Goal: Task Accomplishment & Management: Manage account settings

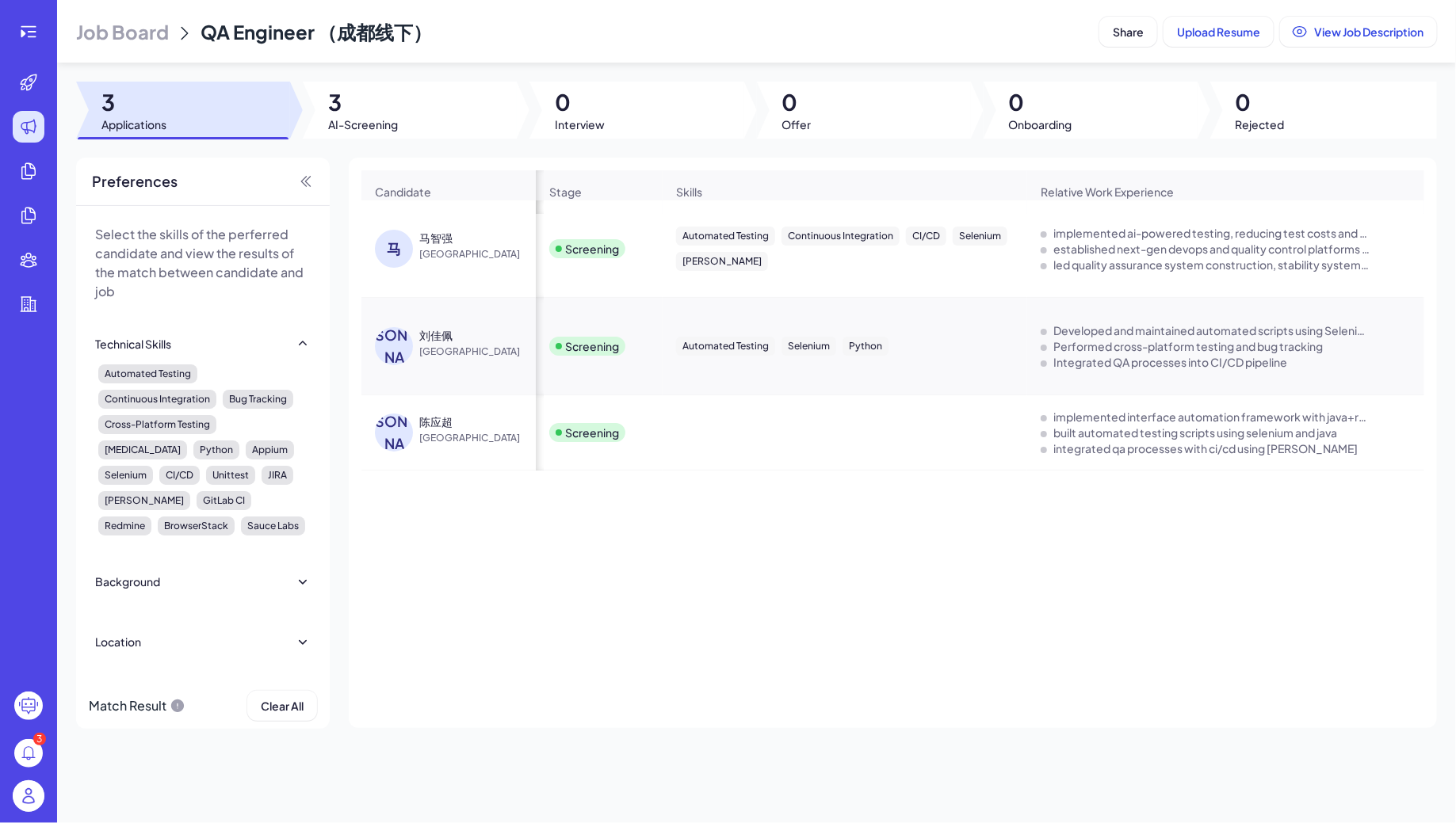
scroll to position [0, 1045]
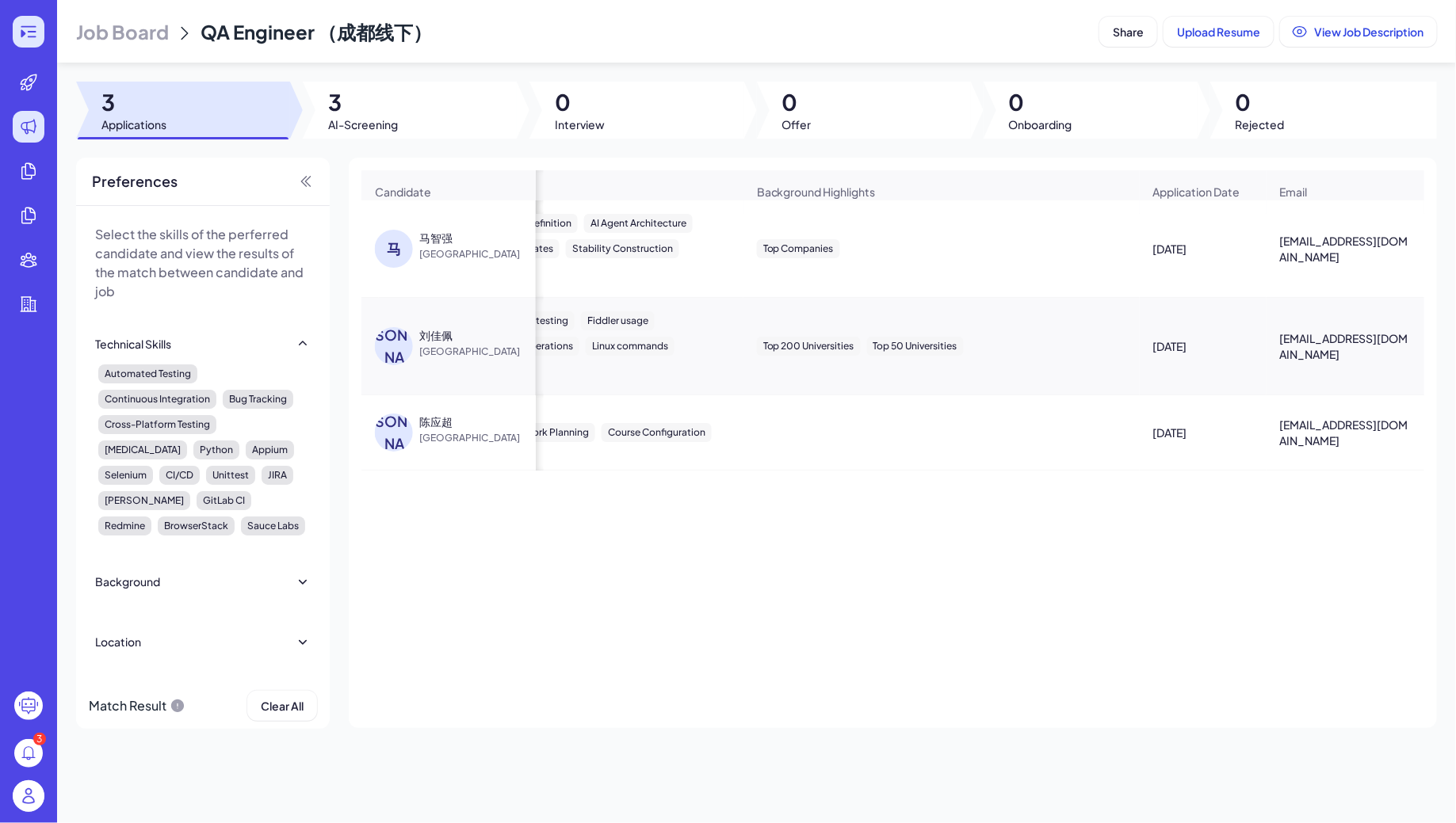
click at [29, 27] on icon at bounding box center [28, 32] width 19 height 19
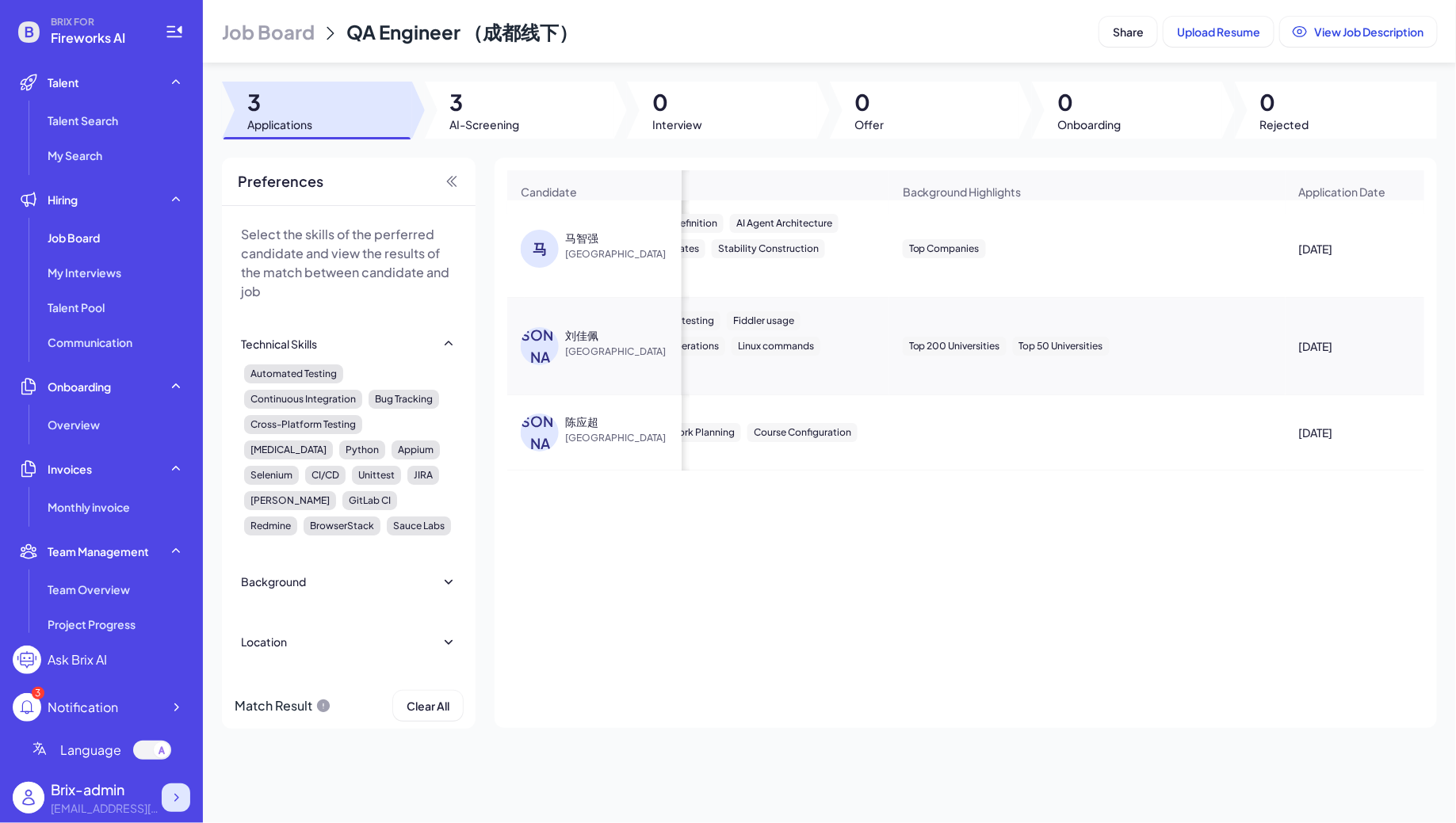
click at [179, 791] on icon at bounding box center [176, 798] width 16 height 16
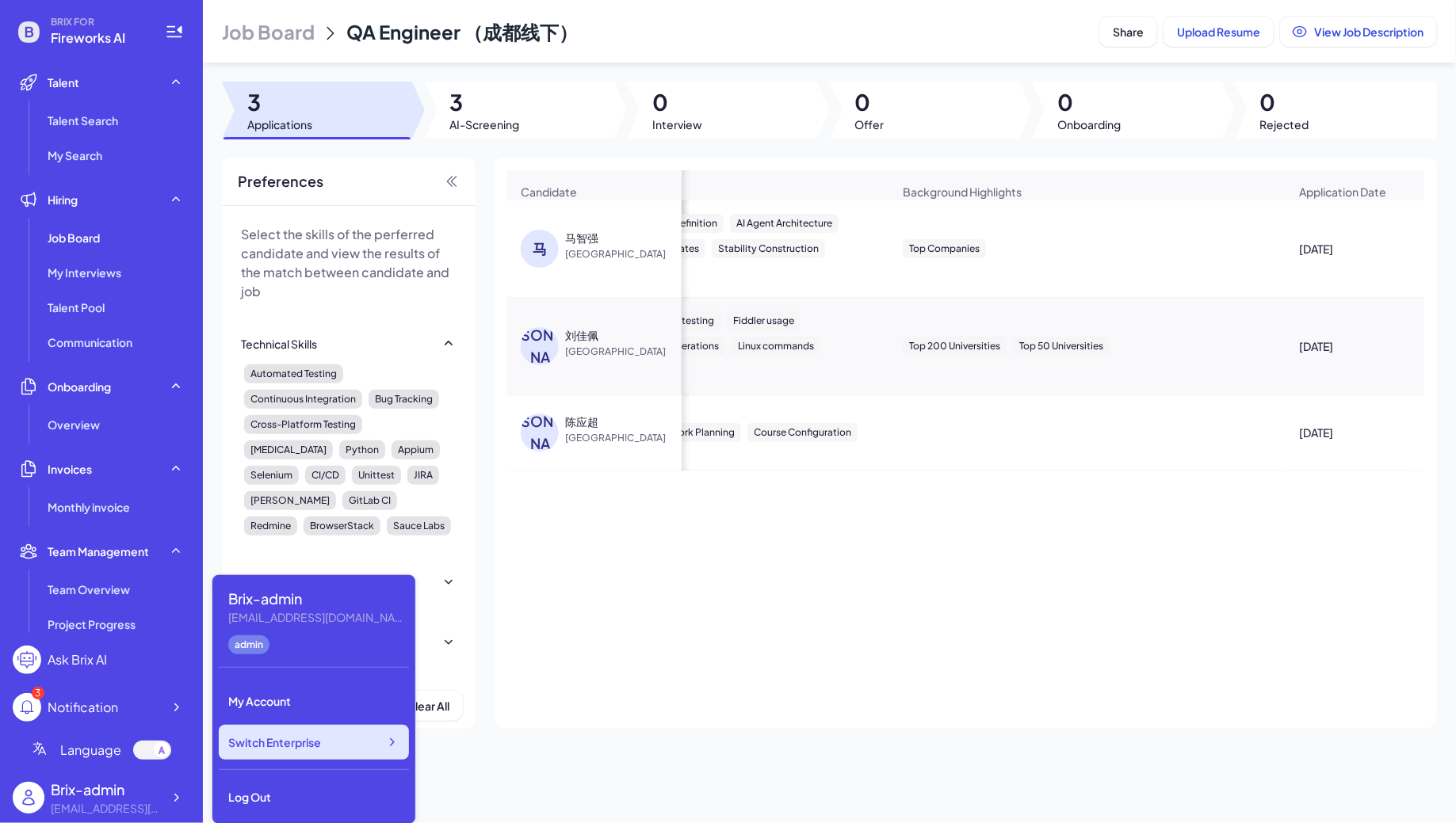
click at [341, 734] on div "Switch Enterprise" at bounding box center [314, 743] width 191 height 35
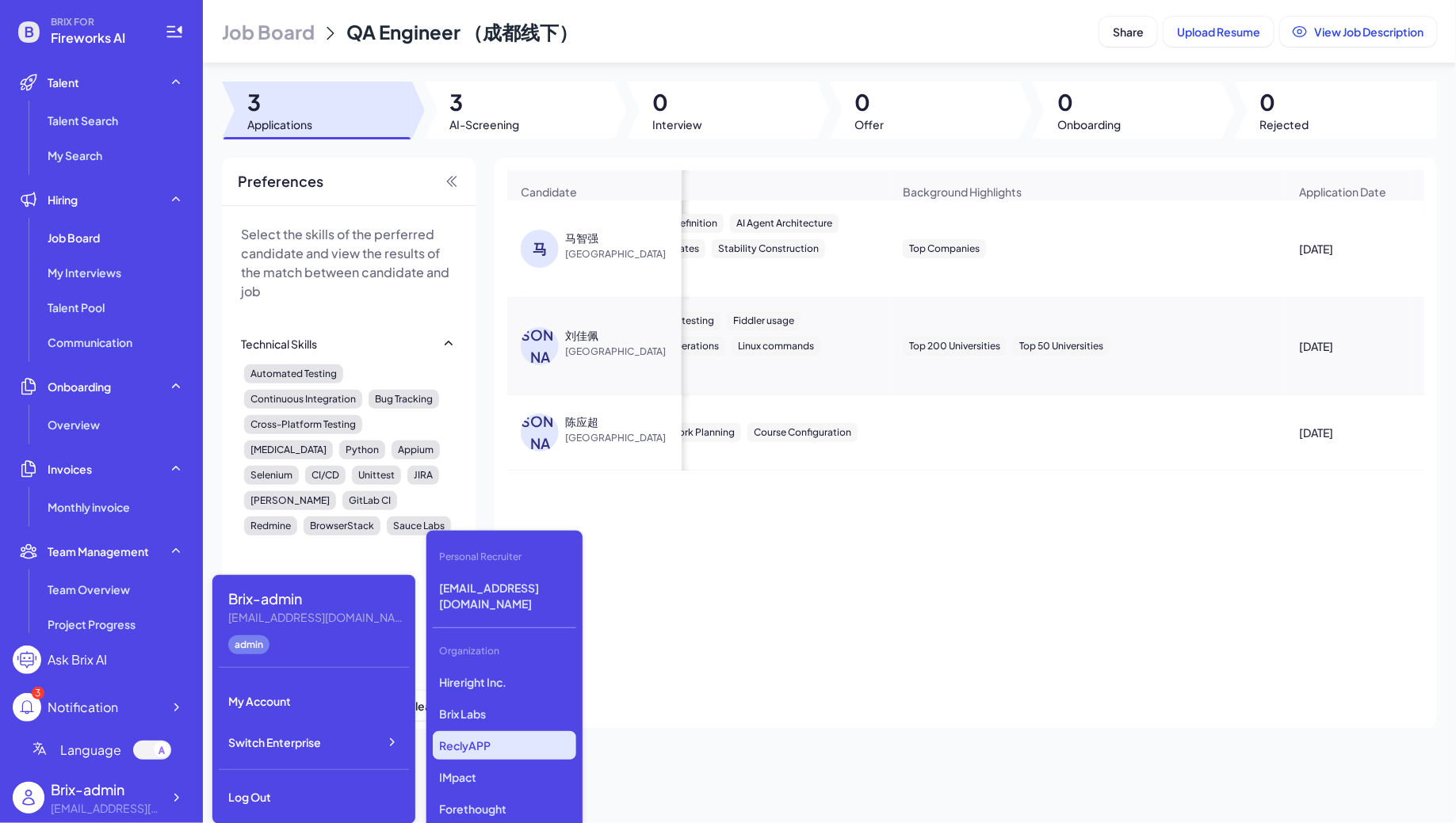
scroll to position [2470, 0]
click at [455, 734] on p "Pebble" at bounding box center [505, 748] width 144 height 28
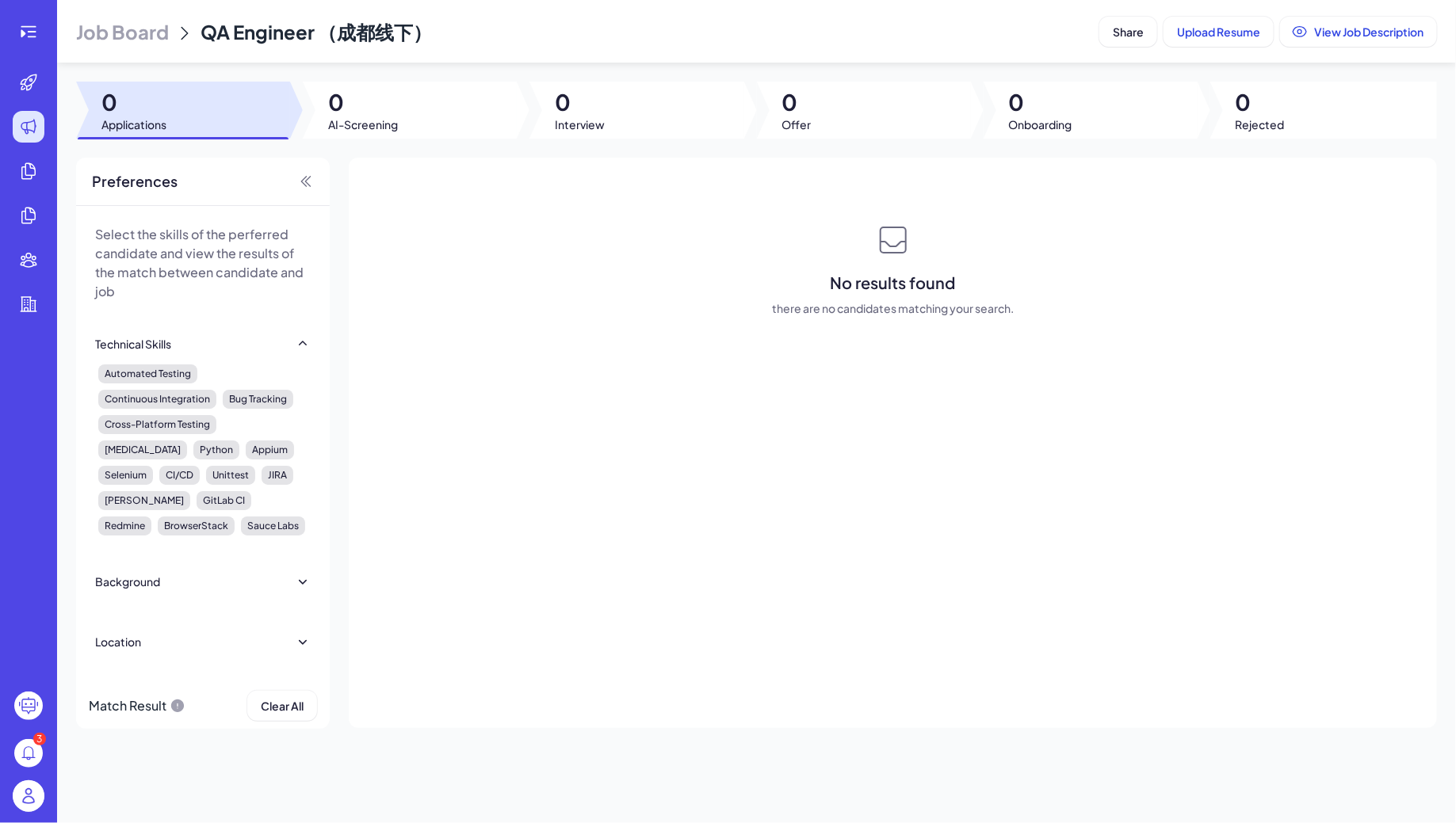
click at [112, 23] on span "Job Board" at bounding box center [122, 32] width 93 height 25
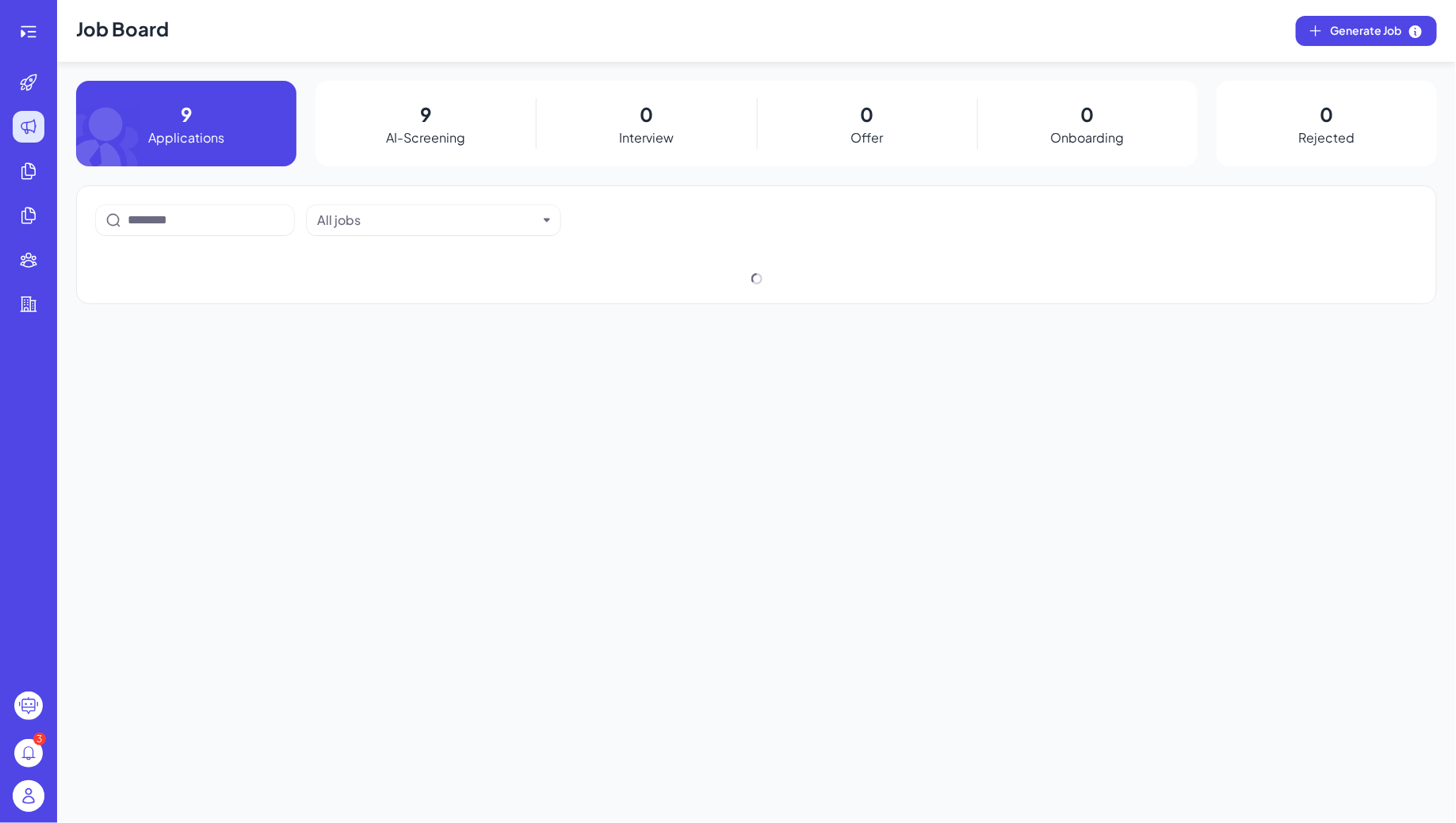
click at [46, 38] on div at bounding box center [28, 32] width 51 height 32
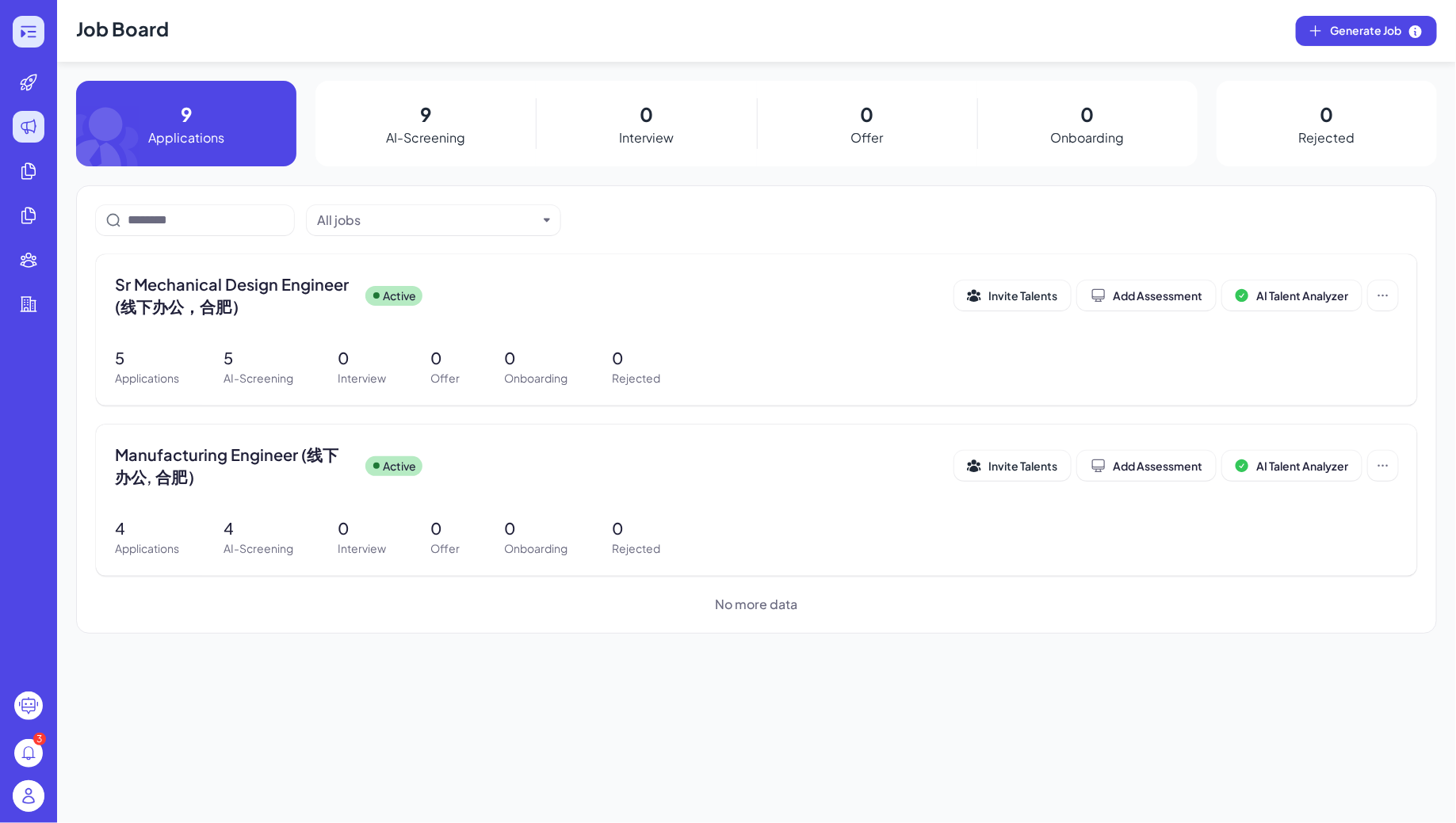
click at [33, 33] on icon at bounding box center [28, 32] width 19 height 19
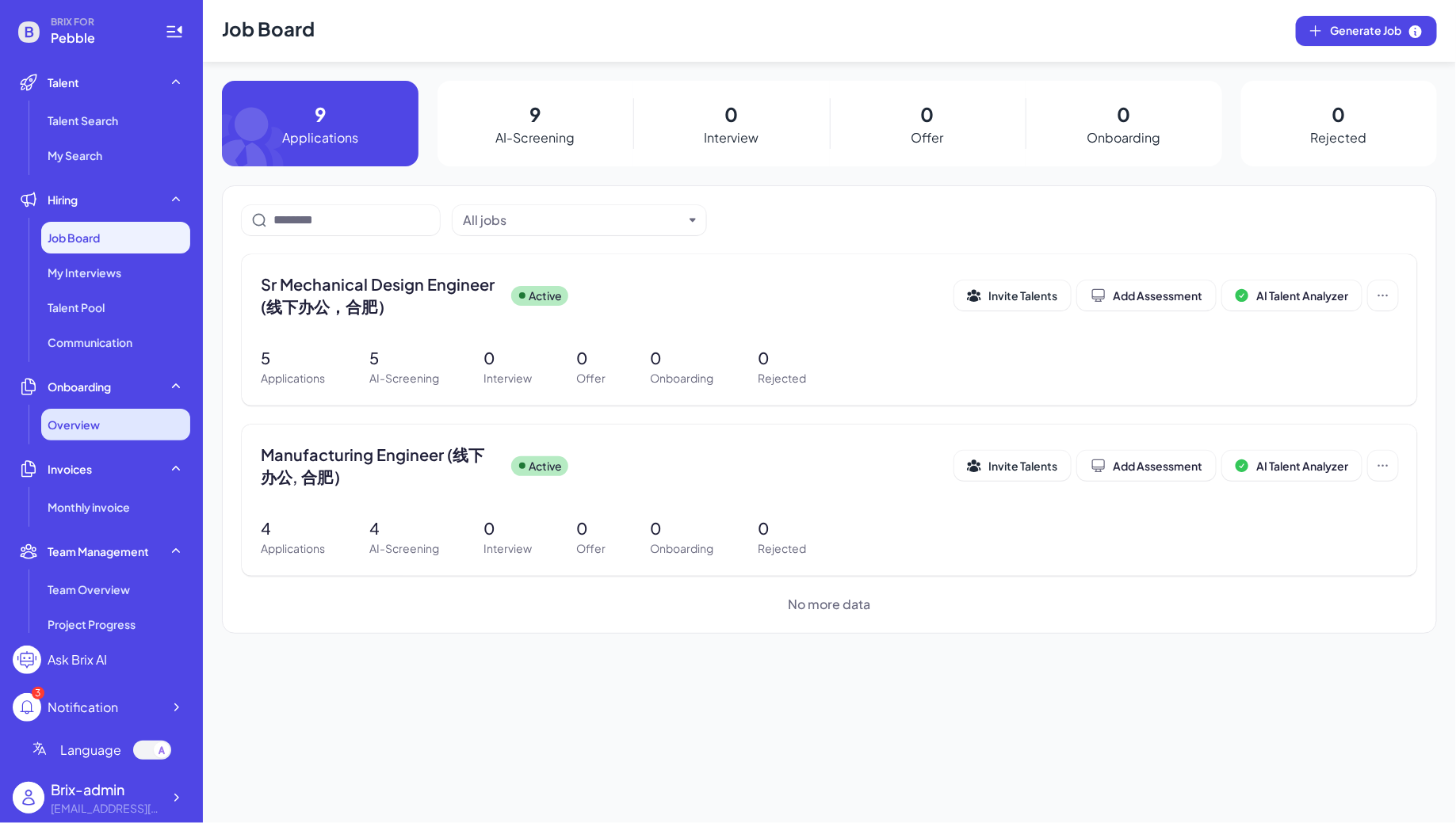
click at [91, 423] on span "Overview" at bounding box center [74, 424] width 53 height 16
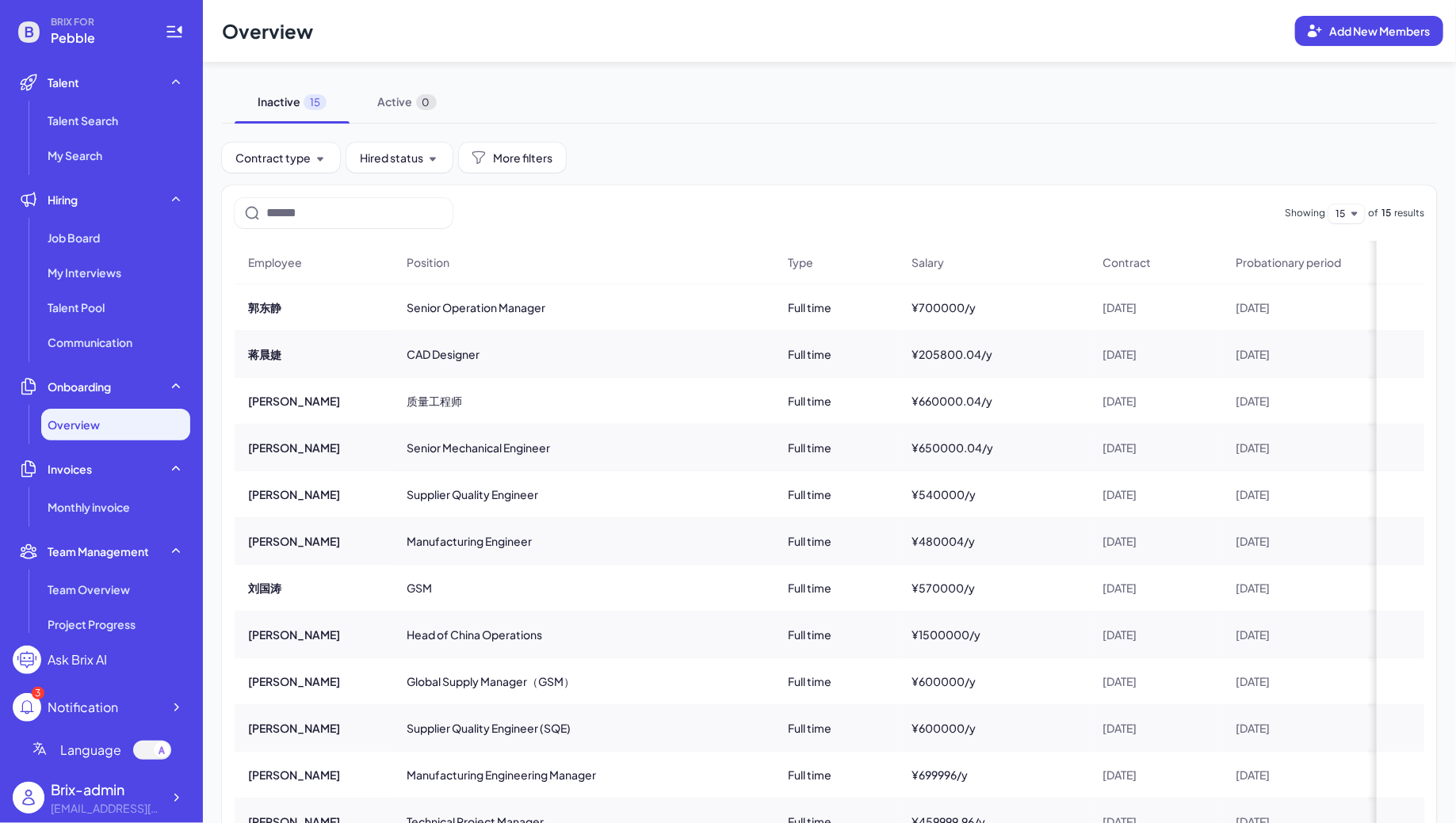
scroll to position [231, 0]
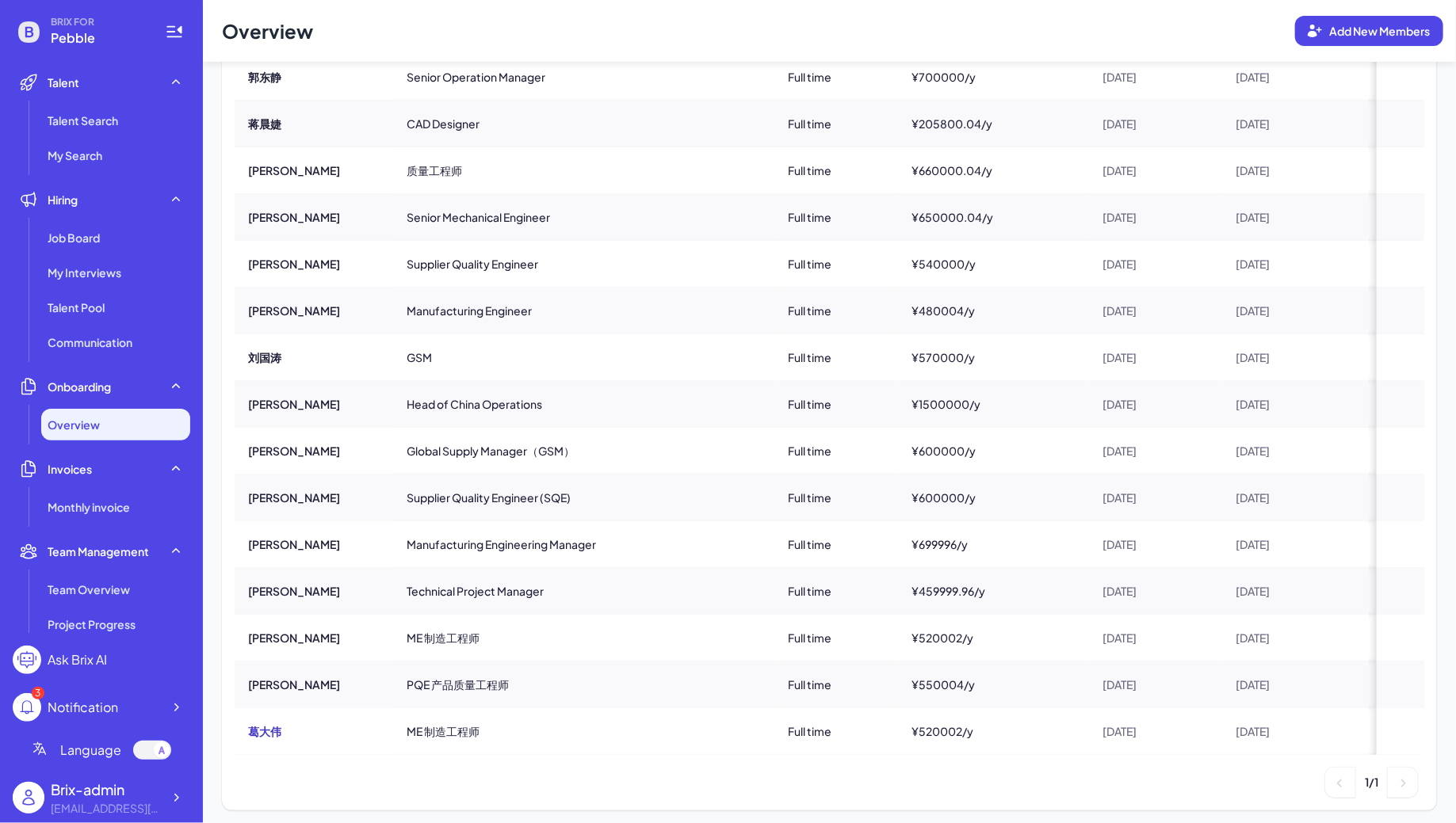
click at [275, 726] on button "葛大伟" at bounding box center [265, 731] width 33 height 16
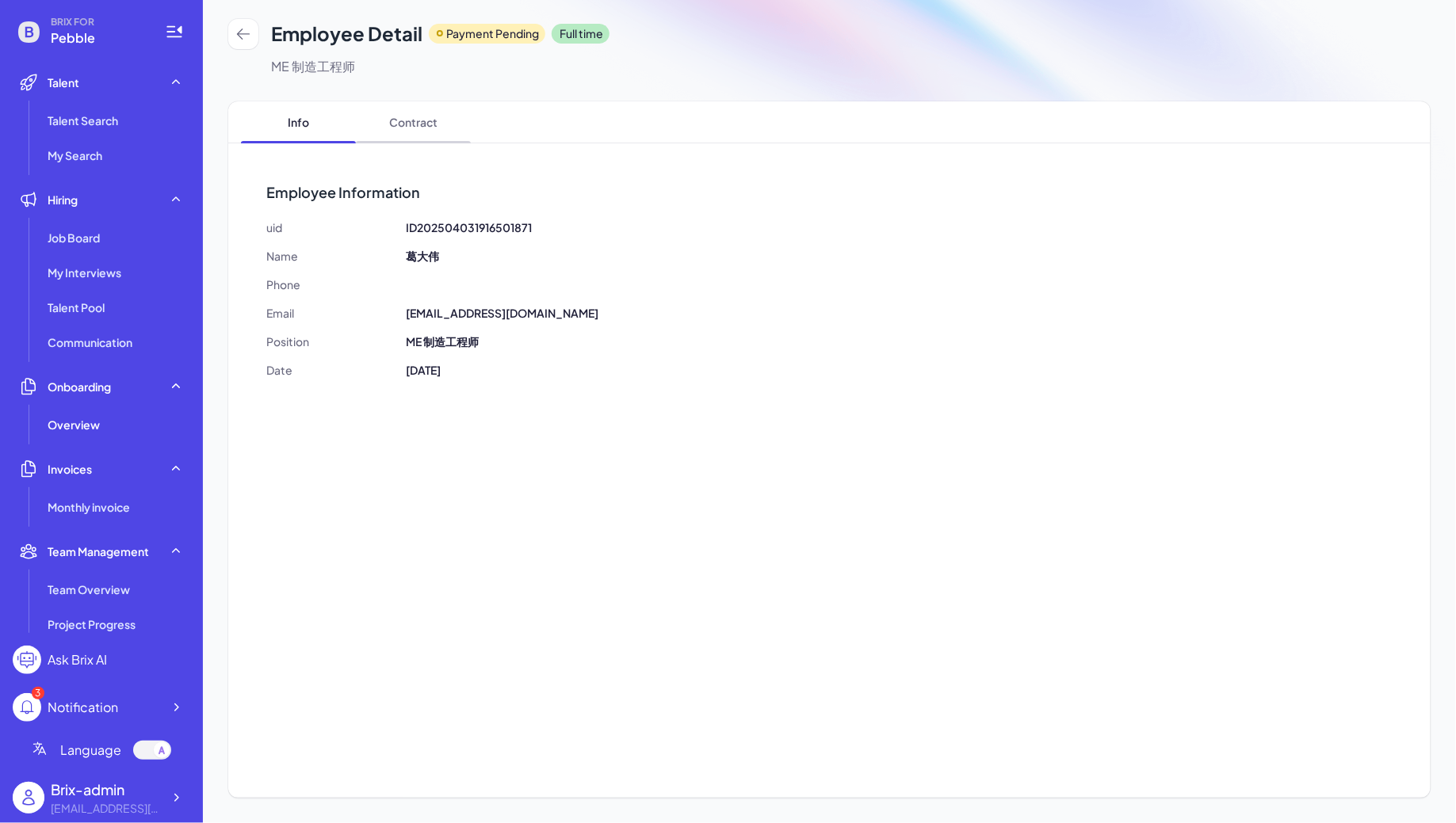
click at [417, 133] on span "Contract" at bounding box center [414, 121] width 115 height 41
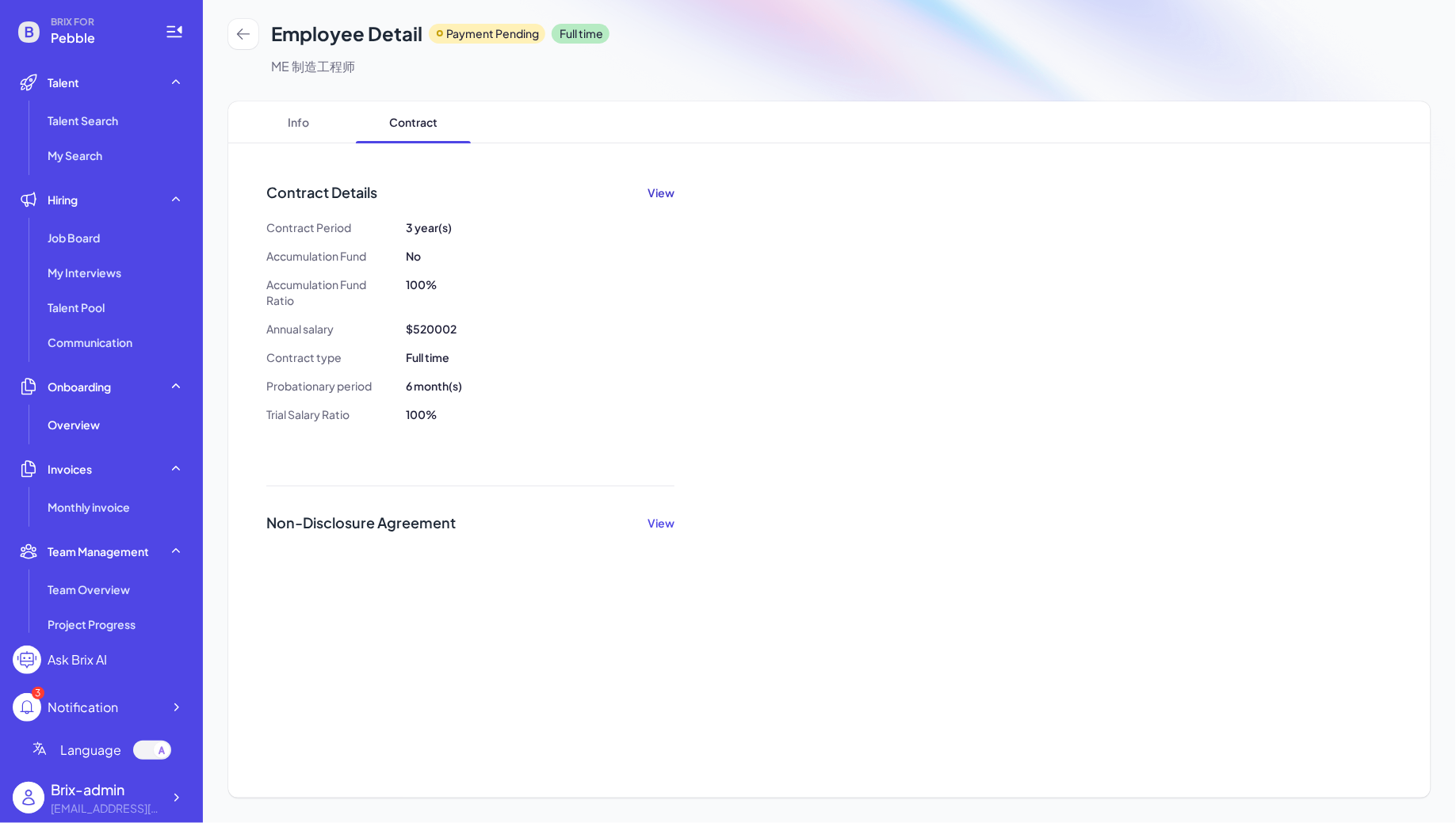
click at [662, 193] on button "View" at bounding box center [661, 192] width 27 height 16
click at [663, 523] on button "View" at bounding box center [661, 522] width 27 height 16
click at [247, 29] on icon at bounding box center [243, 33] width 16 height 16
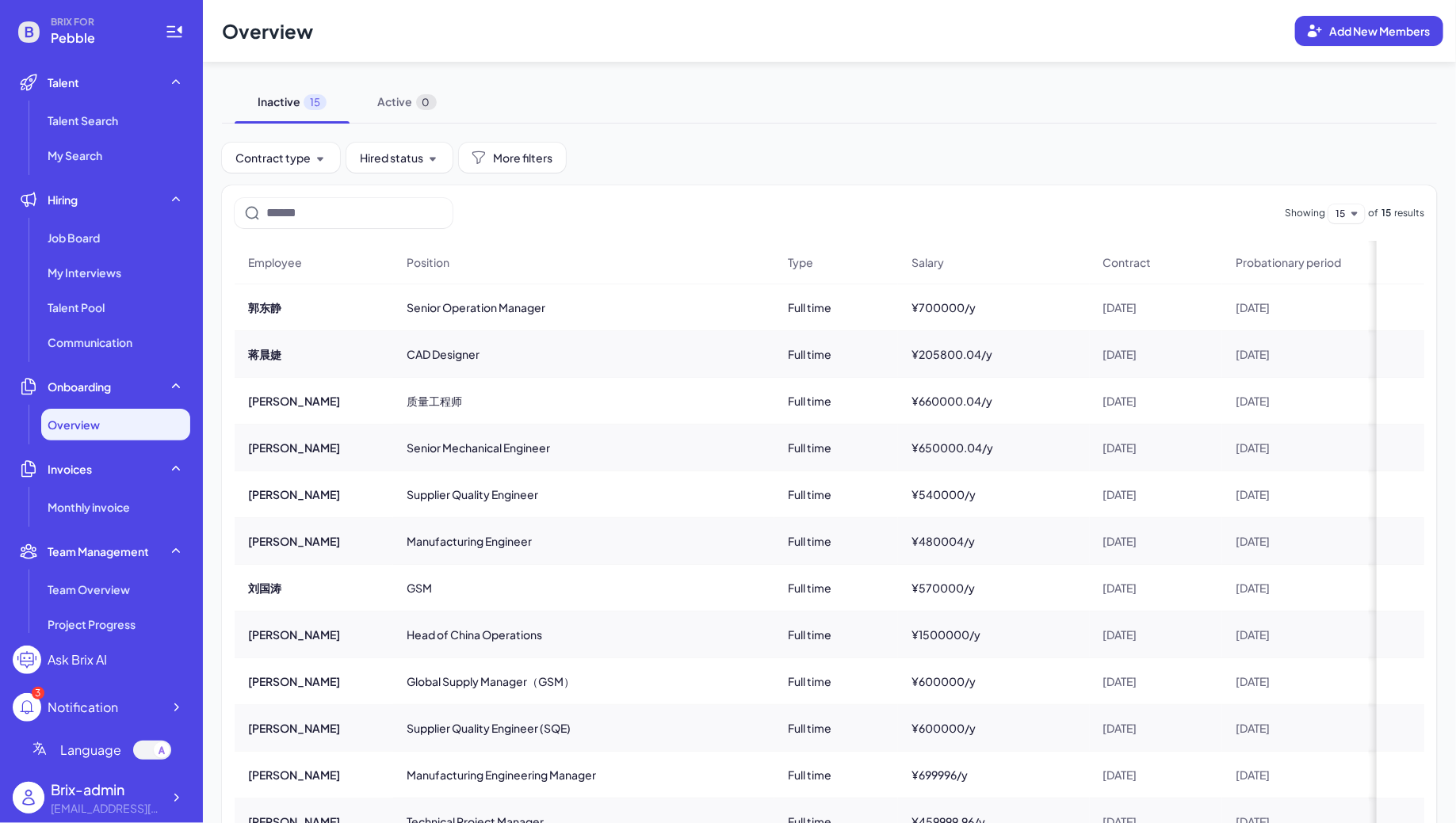
scroll to position [231, 0]
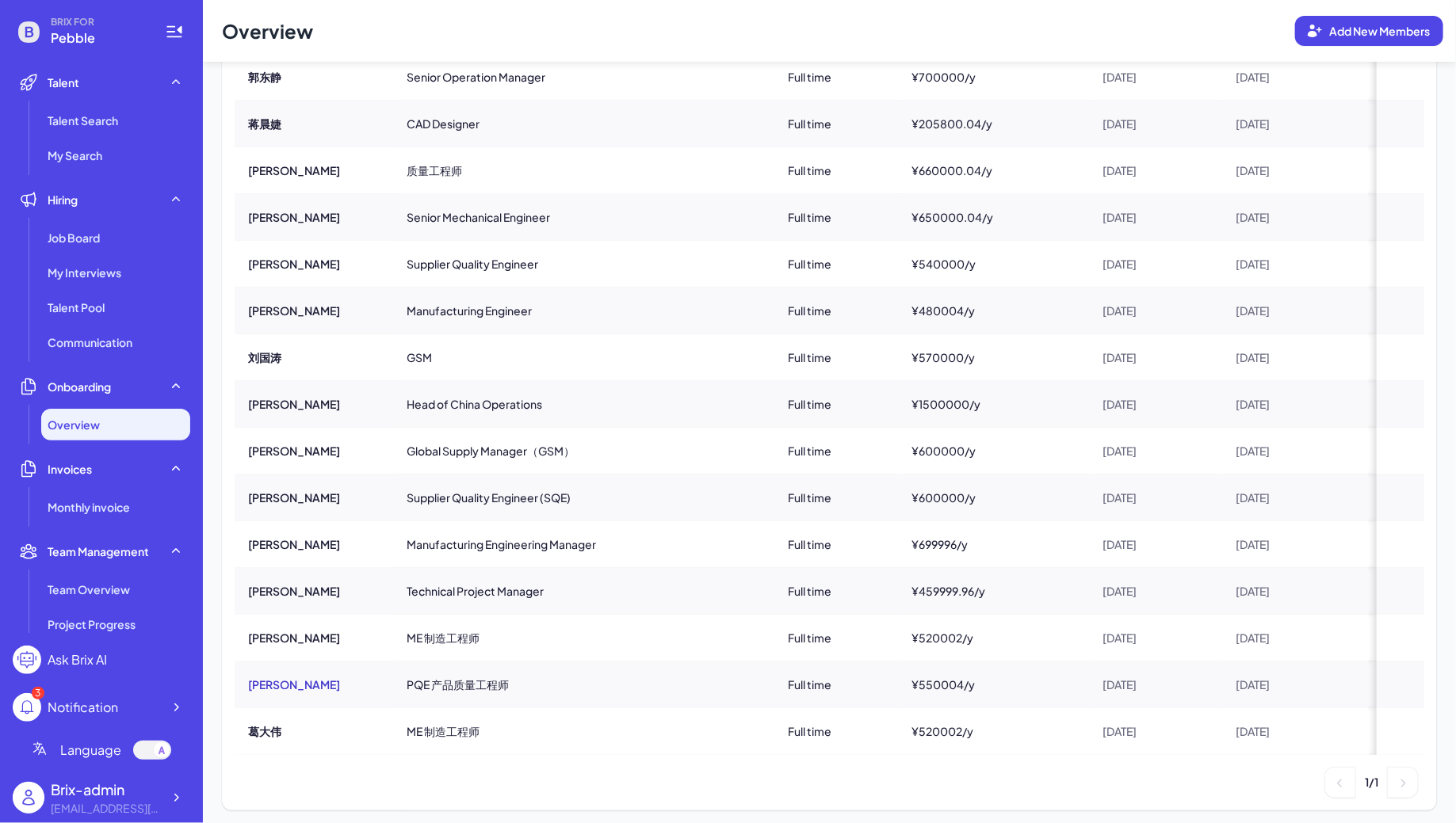
click at [260, 681] on button "常文斌" at bounding box center [294, 684] width 92 height 16
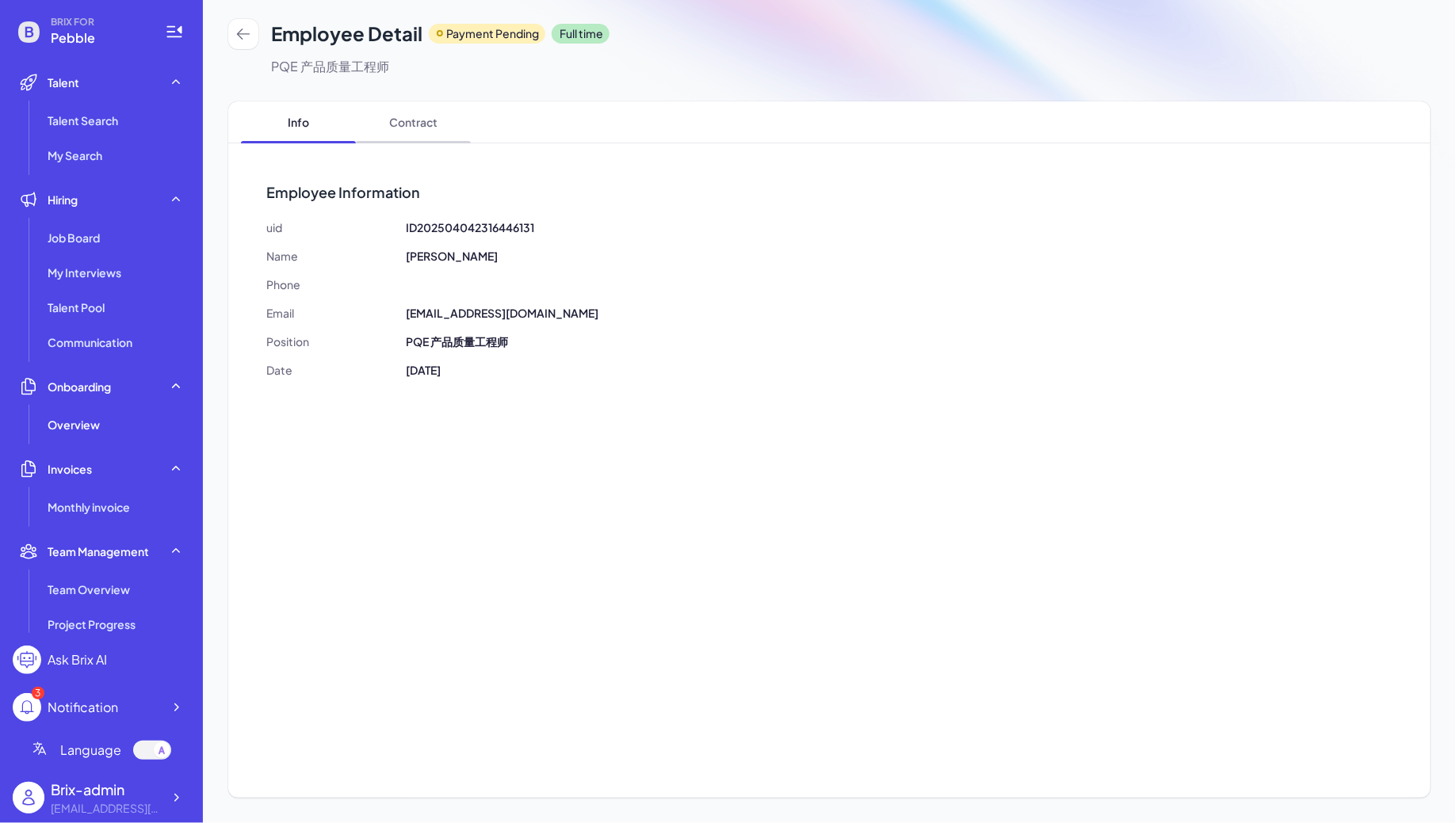
click at [412, 130] on span "Contract" at bounding box center [414, 121] width 115 height 41
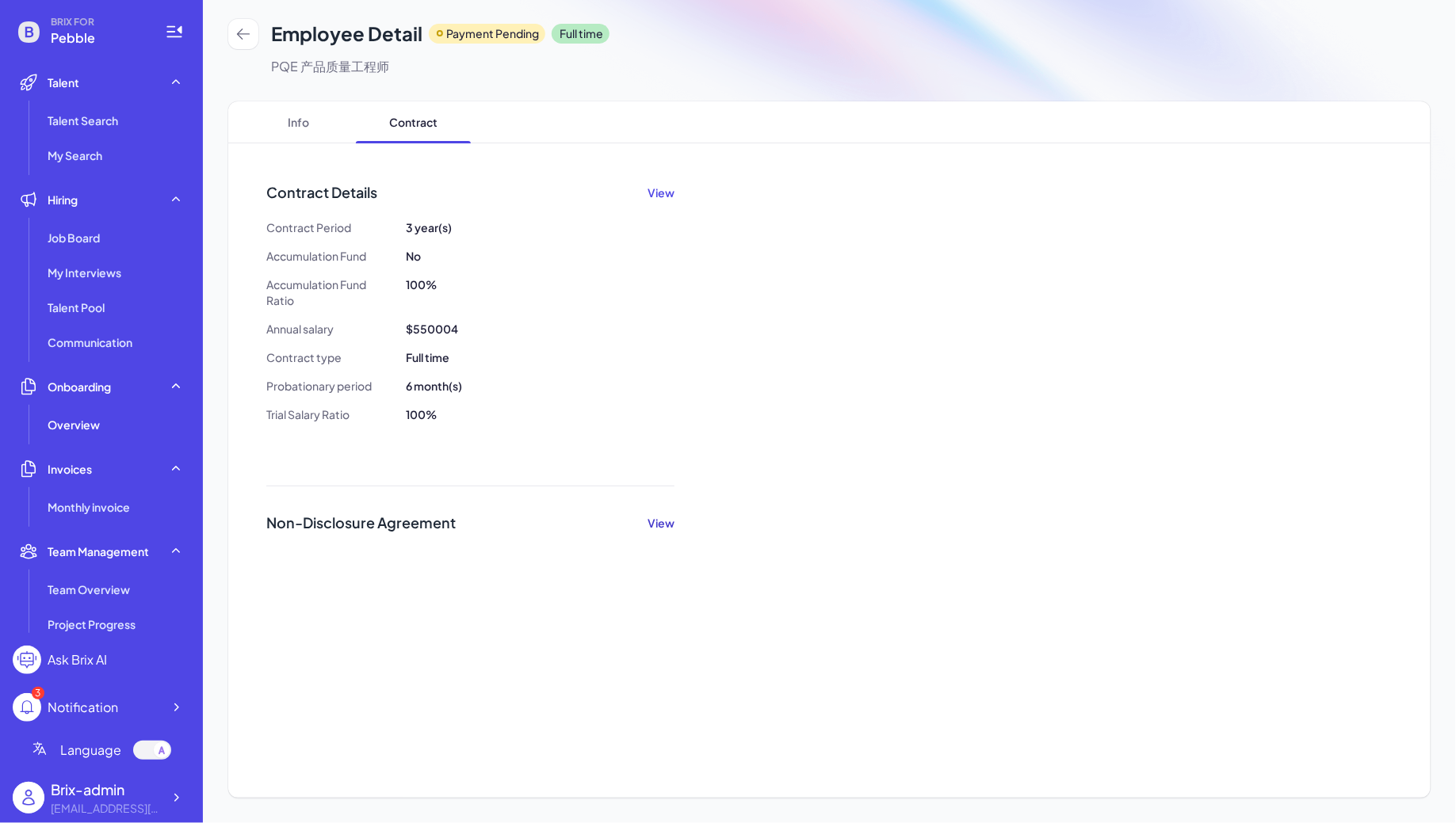
click at [660, 528] on button "View" at bounding box center [661, 522] width 27 height 16
click at [288, 131] on span "Info" at bounding box center [298, 121] width 115 height 41
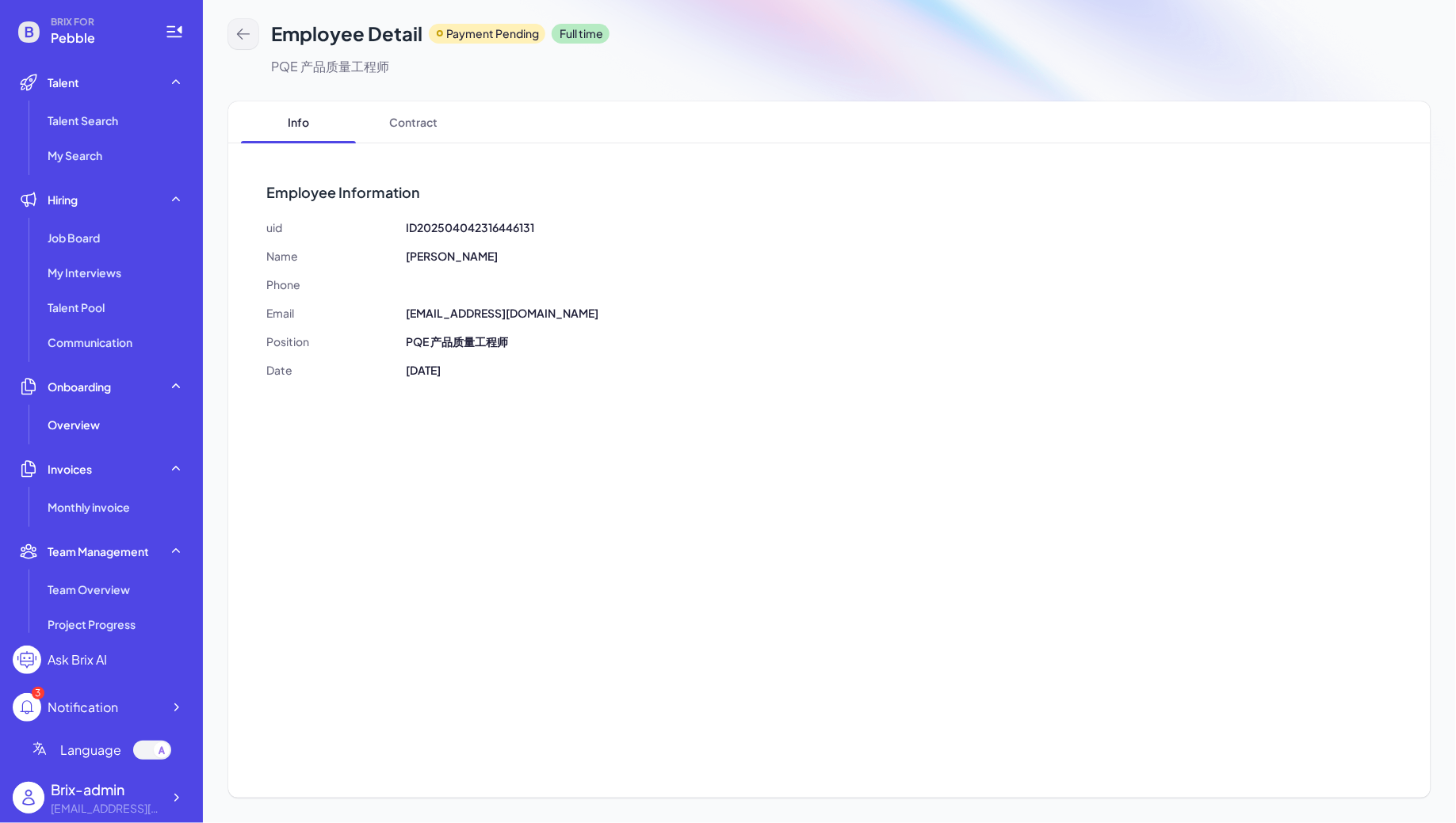
click at [247, 43] on button at bounding box center [243, 34] width 30 height 30
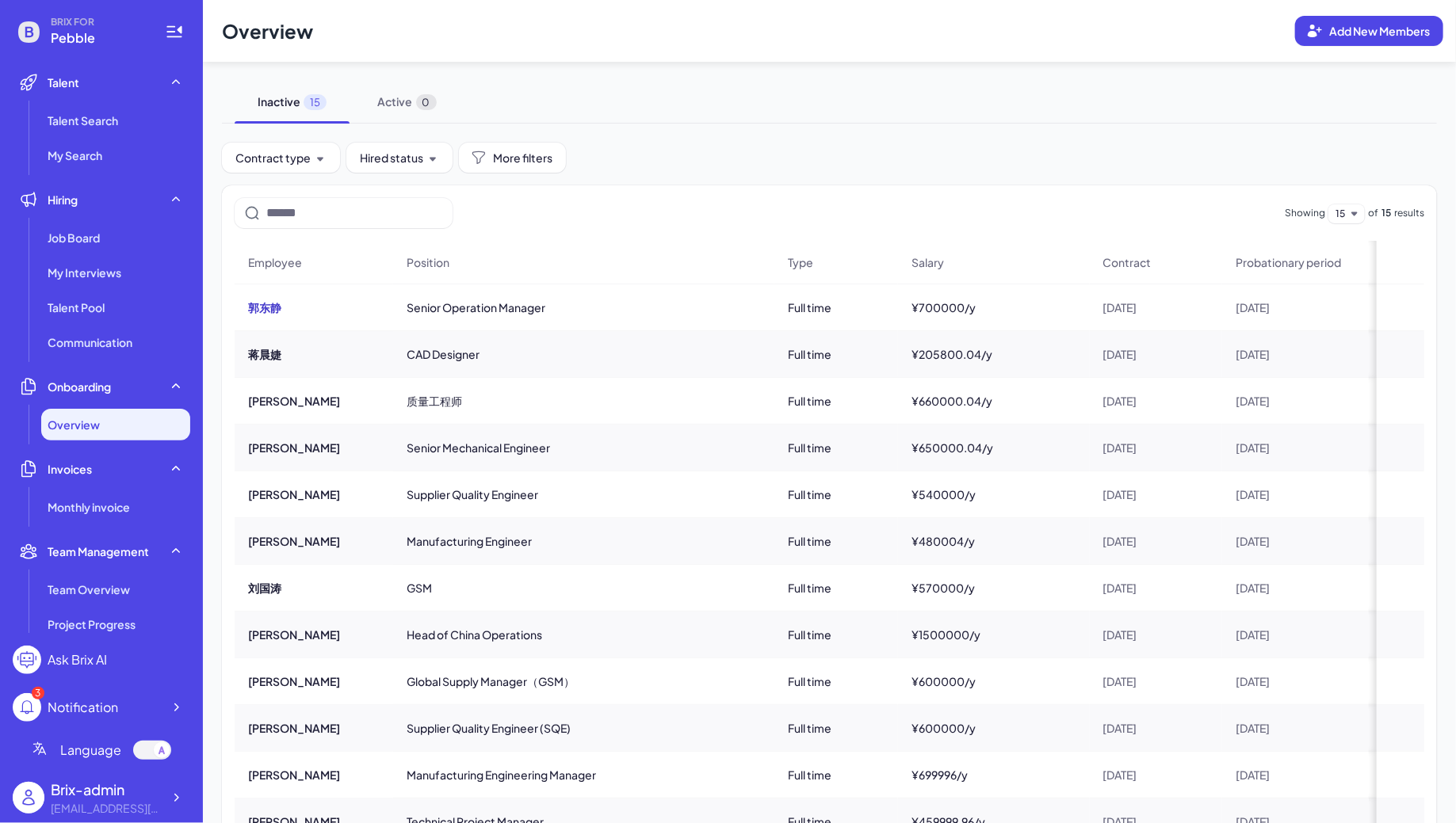
click at [267, 310] on button "郭东静" at bounding box center [265, 307] width 33 height 16
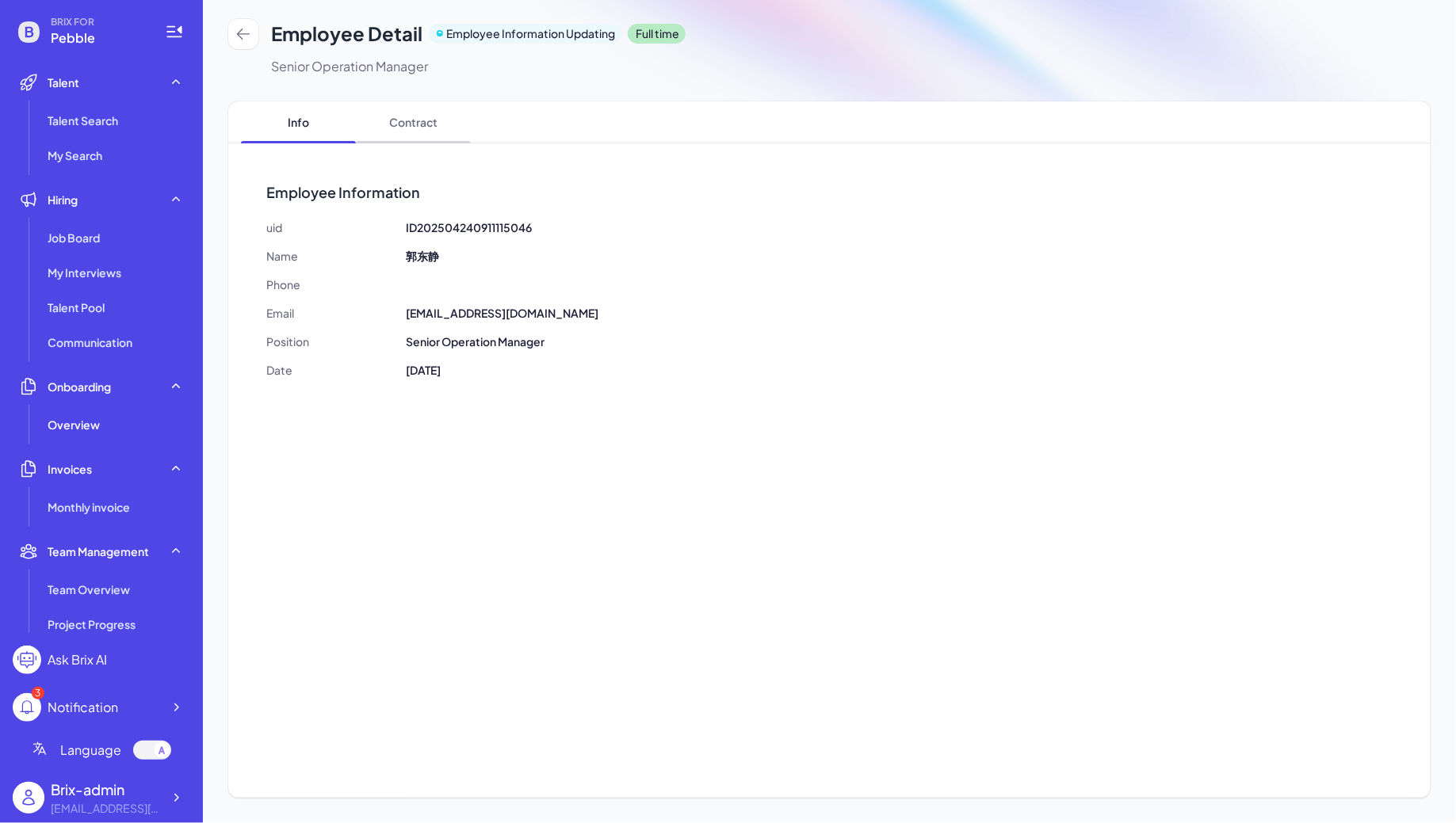
click at [416, 125] on span "Contract" at bounding box center [414, 121] width 115 height 41
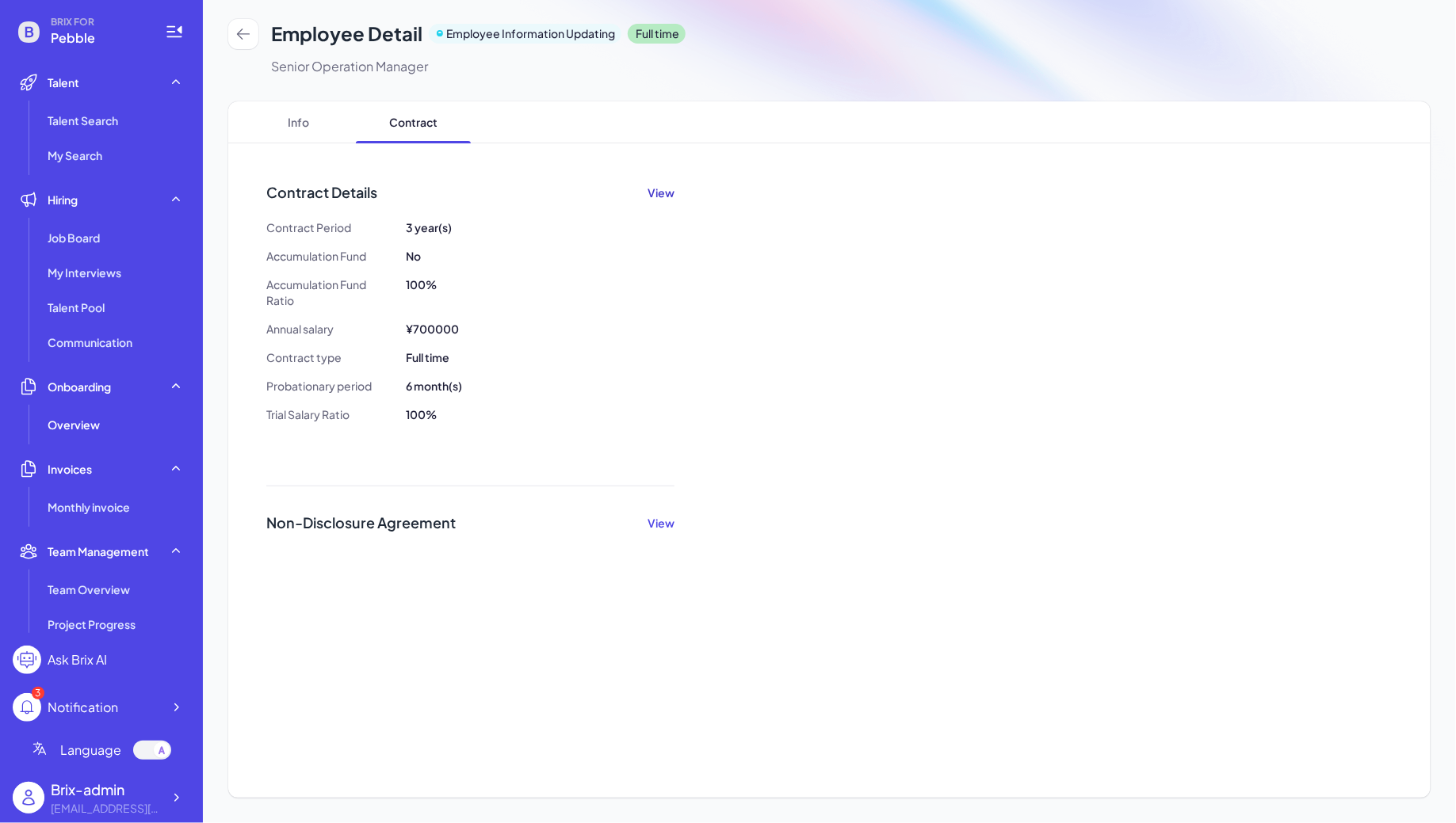
click at [661, 197] on button "View" at bounding box center [661, 192] width 27 height 16
click at [247, 38] on icon at bounding box center [243, 33] width 16 height 16
